Goal: Information Seeking & Learning: Learn about a topic

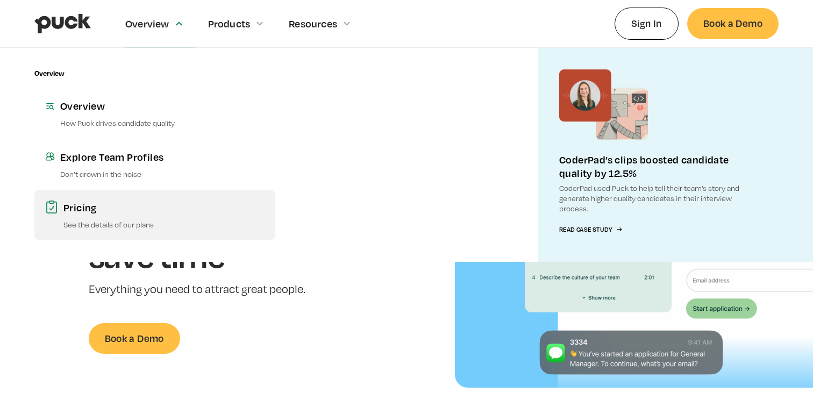
click at [113, 224] on p "See the details of our plans" at bounding box center [163, 224] width 201 height 10
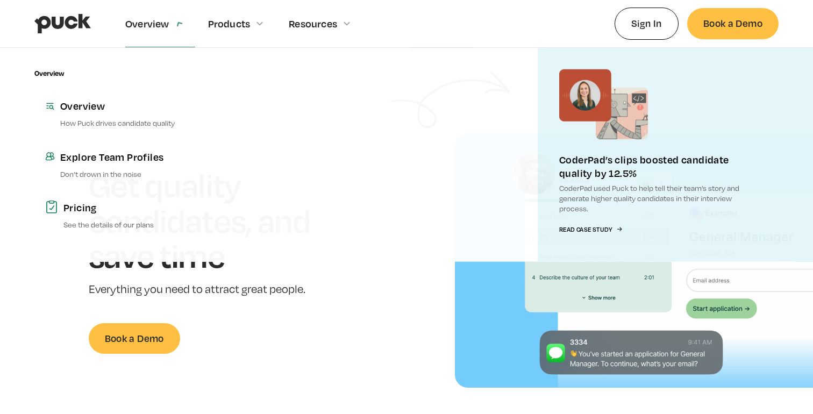
click at [166, 26] on div "Overview" at bounding box center [147, 24] width 44 height 12
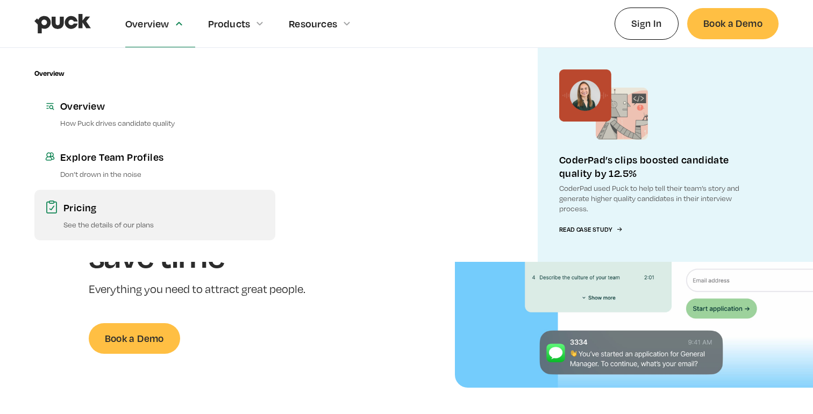
click at [105, 220] on p "See the details of our plans" at bounding box center [163, 224] width 201 height 10
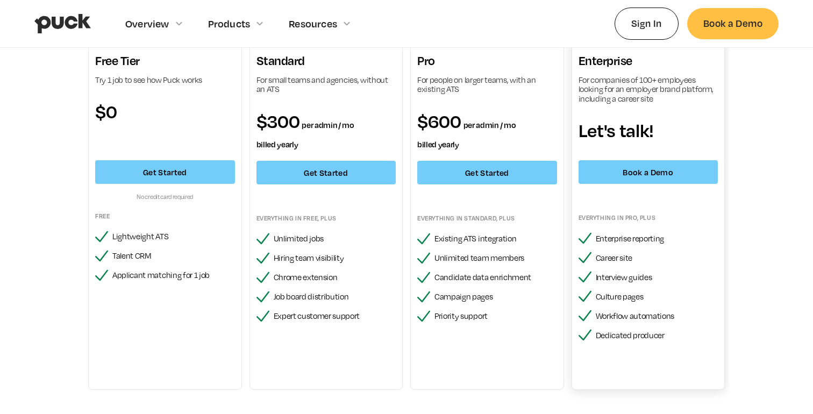
scroll to position [107, 0]
